Goal: Task Accomplishment & Management: Manage account settings

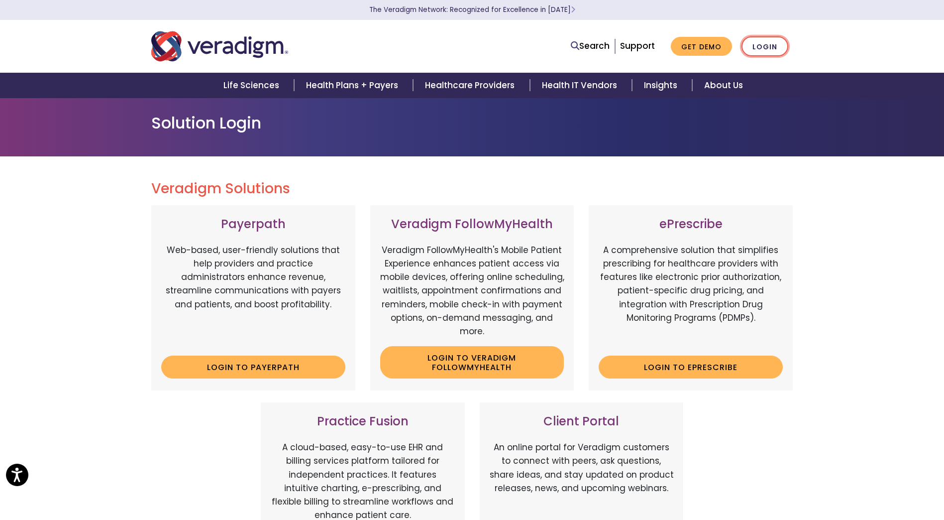
click at [758, 54] on link "Login" at bounding box center [765, 46] width 47 height 20
click at [756, 47] on link "Login" at bounding box center [765, 46] width 47 height 20
click at [747, 51] on link "Login" at bounding box center [765, 46] width 47 height 20
